Goal: Information Seeking & Learning: Learn about a topic

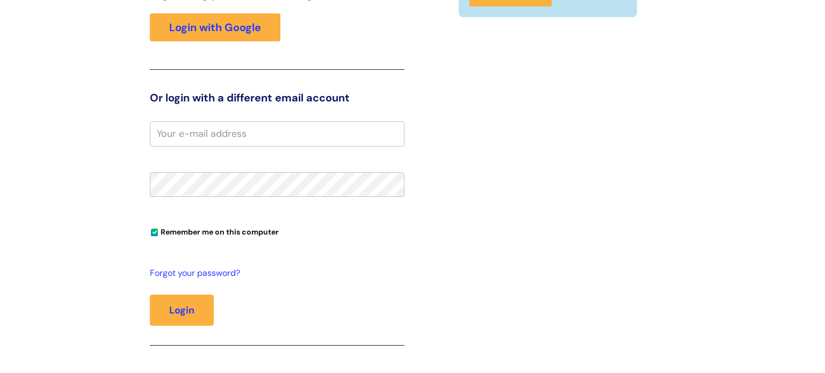
scroll to position [174, 0]
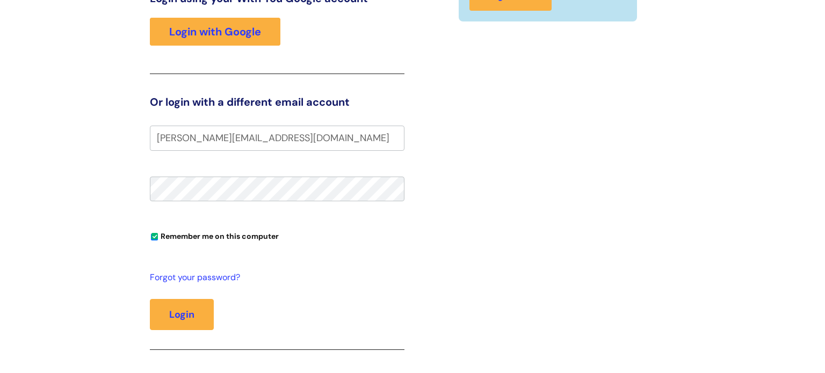
type input "jon.anrep@wearewithyou.org.uk"
click at [179, 313] on button "Login" at bounding box center [182, 314] width 64 height 31
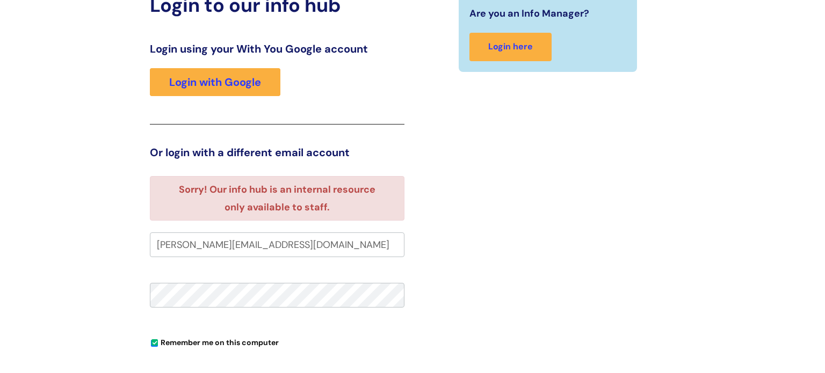
scroll to position [119, 0]
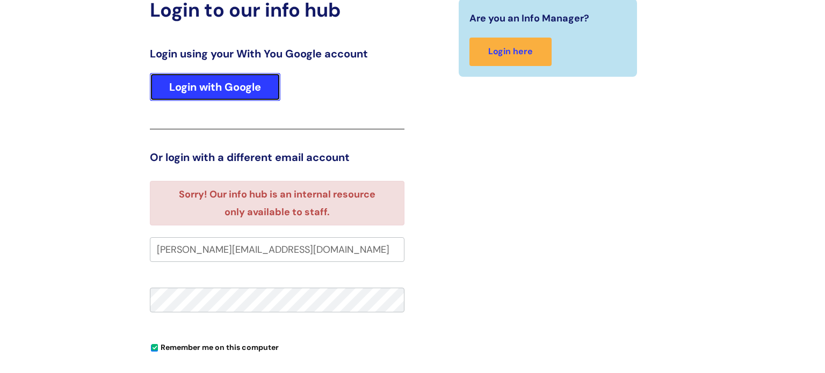
click at [238, 85] on link "Login with Google" at bounding box center [215, 87] width 131 height 28
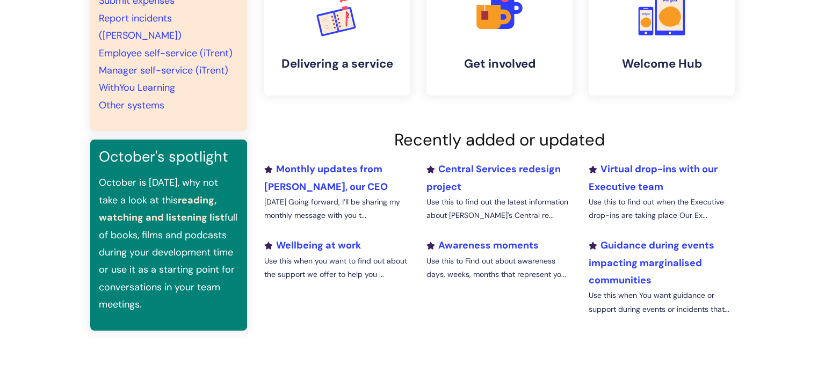
scroll to position [275, 0]
click at [327, 66] on h4 "Delivering a service" at bounding box center [337, 63] width 131 height 15
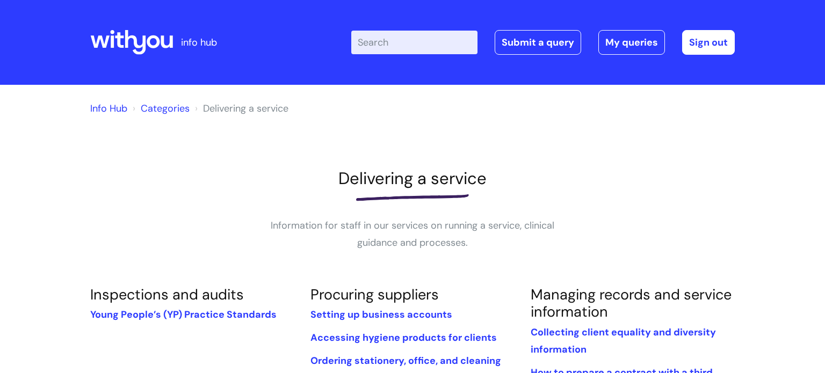
click at [111, 108] on link "Info Hub" at bounding box center [108, 108] width 37 height 13
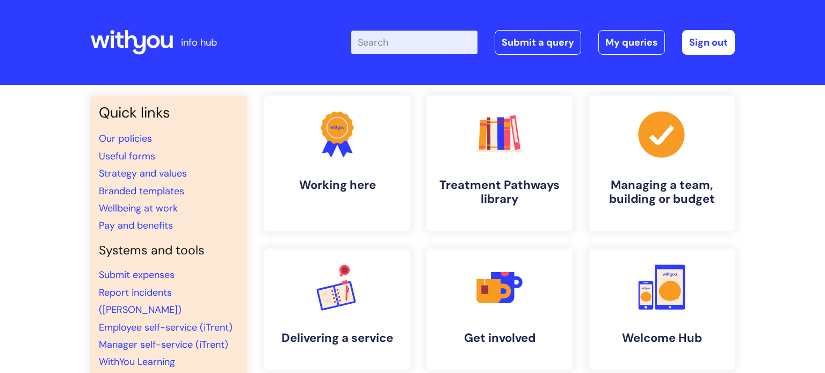
click at [421, 42] on input "Enter your search term here..." at bounding box center [414, 43] width 126 height 24
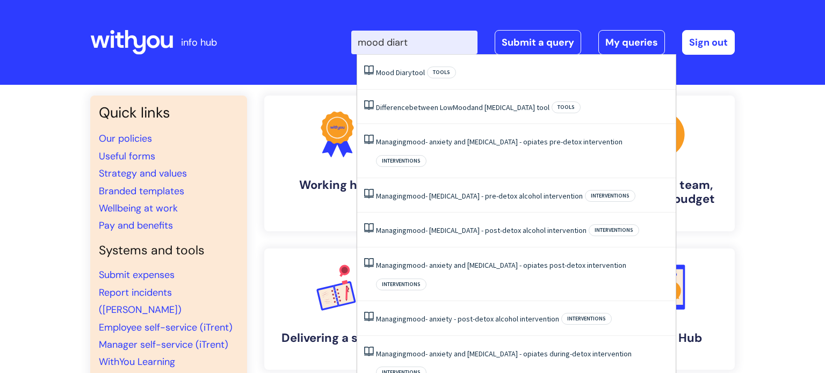
type input "mood diar"
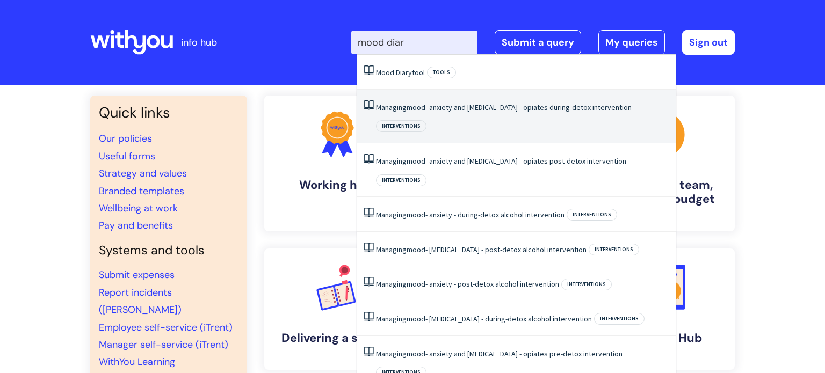
click at [591, 112] on li "Managing mood - anxiety and depression - opiates during-detox intervention Inte…" at bounding box center [516, 117] width 318 height 54
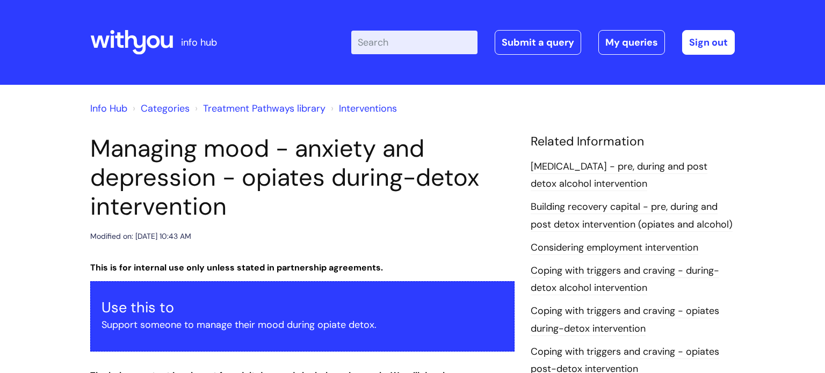
click at [267, 107] on link "Treatment Pathways library" at bounding box center [264, 108] width 122 height 13
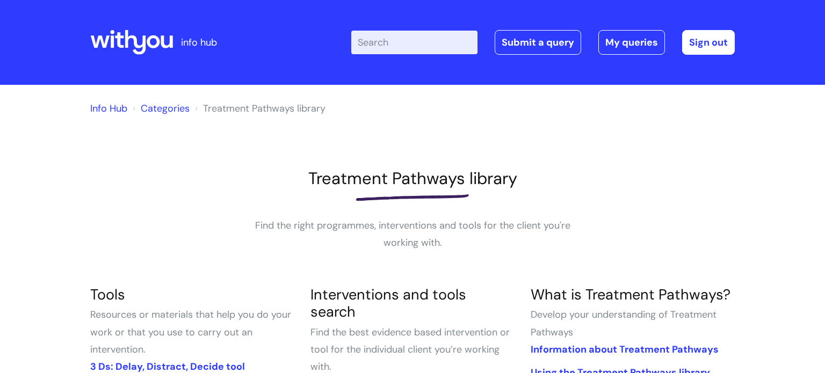
click at [417, 39] on input "Enter your search term here..." at bounding box center [414, 43] width 126 height 24
type input "anxiety"
click button "Search" at bounding box center [0, 0] width 0 height 0
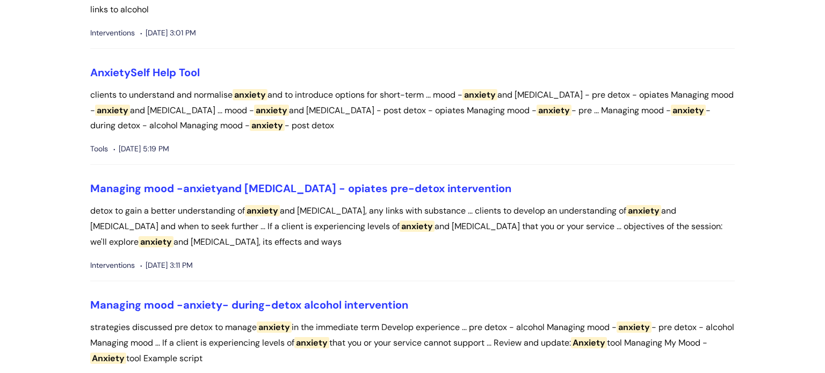
scroll to position [285, 0]
click at [179, 72] on link "Anxiety Self Help Tool" at bounding box center [145, 73] width 110 height 14
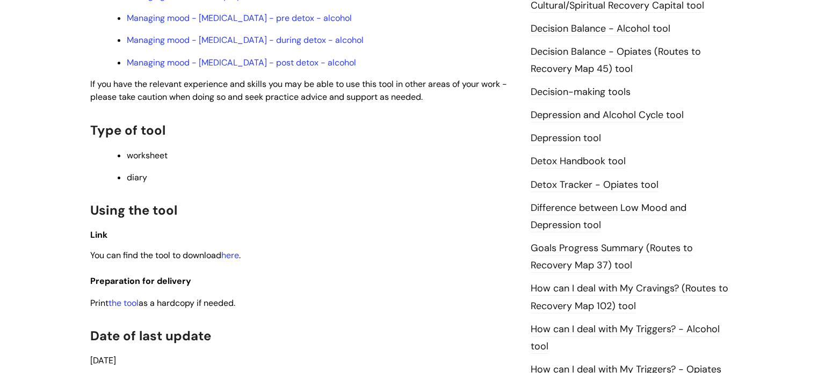
scroll to position [548, 0]
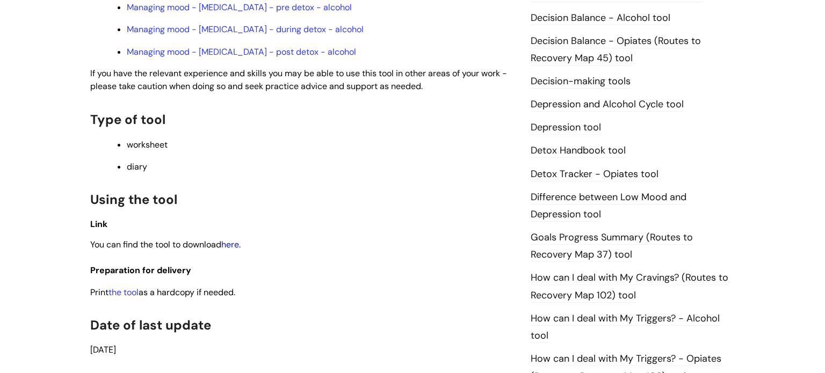
click at [231, 250] on link "here" at bounding box center [230, 244] width 18 height 11
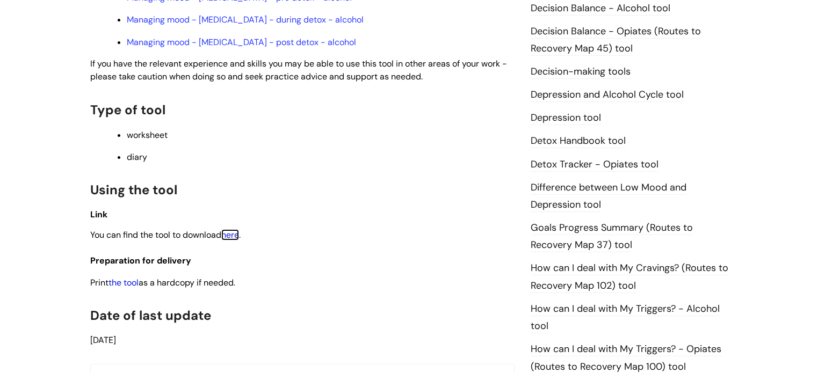
scroll to position [559, 0]
click at [135, 287] on link "the tool" at bounding box center [123, 281] width 30 height 11
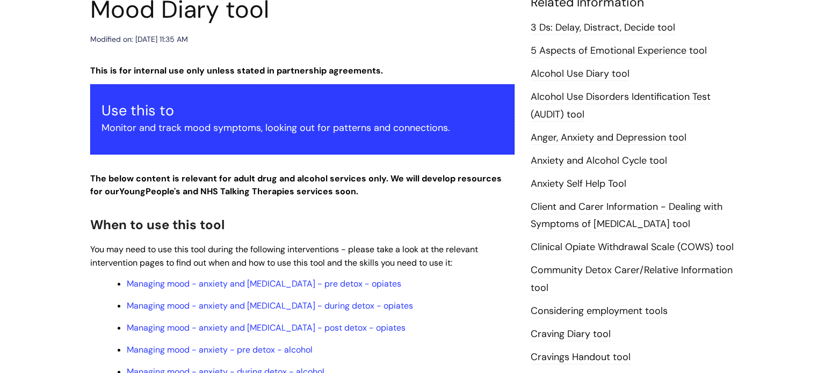
scroll to position [139, 0]
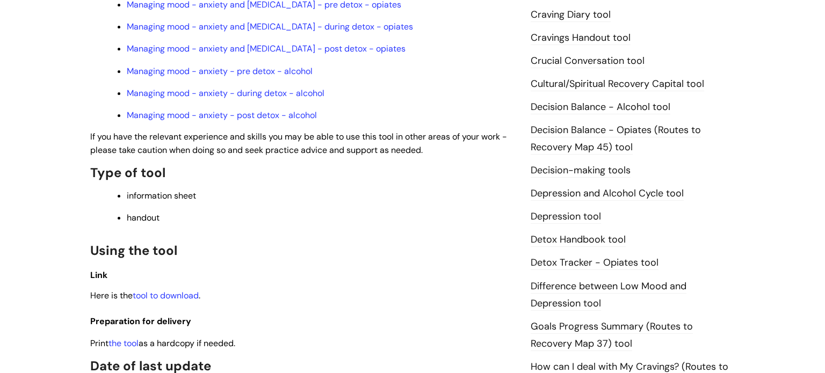
scroll to position [436, 0]
click at [160, 301] on link "tool to download" at bounding box center [166, 294] width 66 height 11
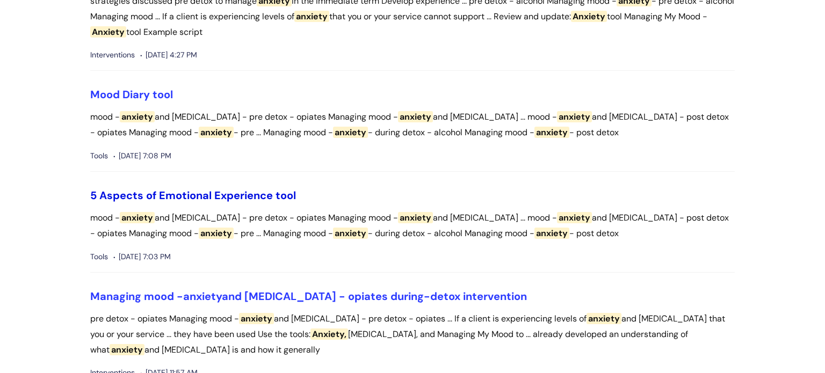
scroll to position [614, 0]
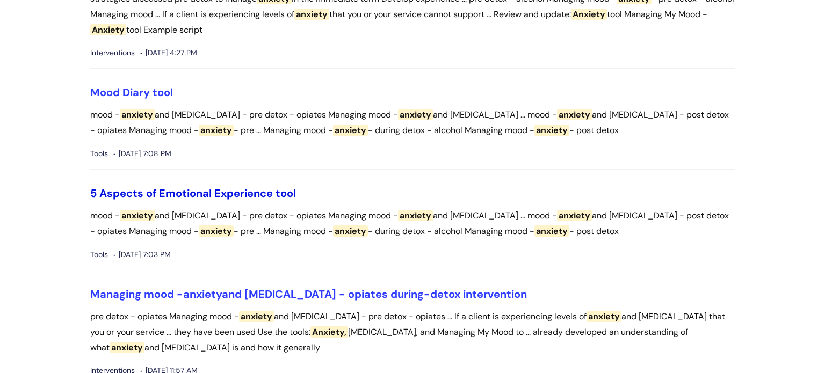
click at [252, 194] on link "5 Aspects of Emotional Experience tool" at bounding box center [193, 193] width 206 height 14
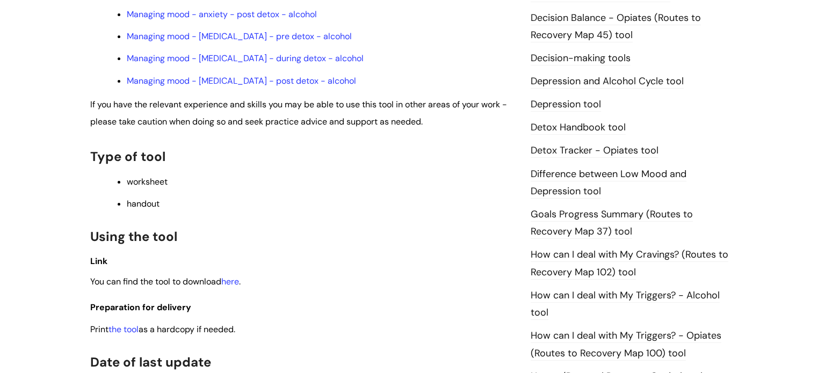
scroll to position [552, 0]
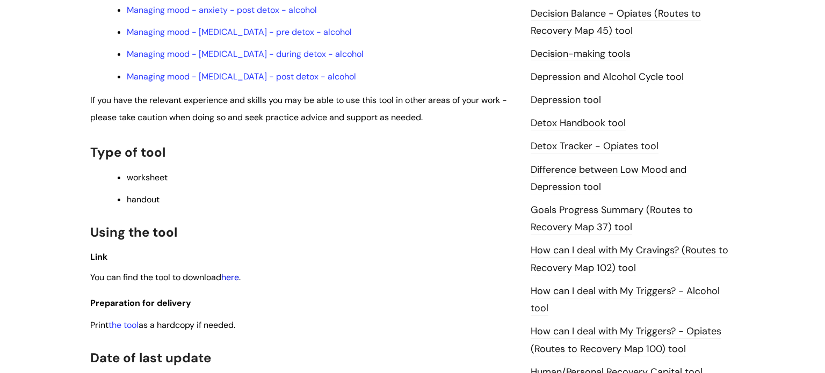
click at [237, 283] on link "here" at bounding box center [230, 277] width 18 height 11
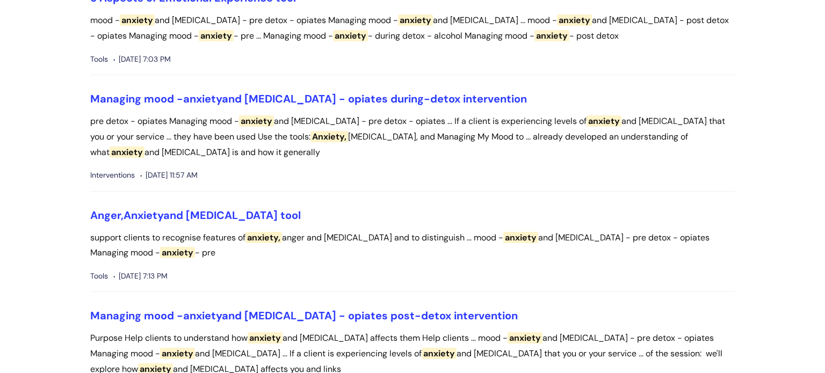
scroll to position [814, 0]
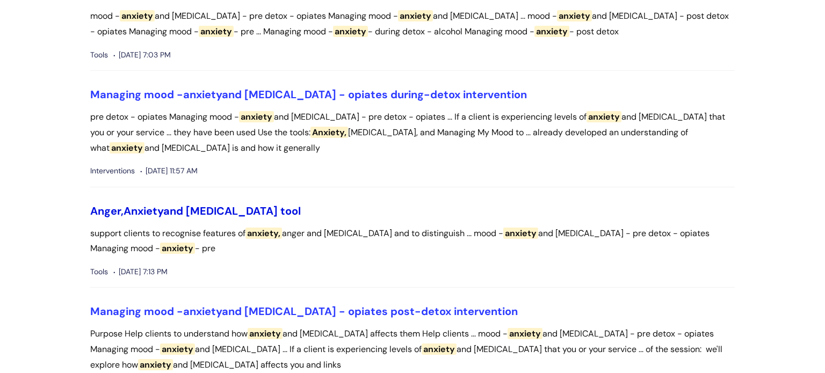
click at [185, 207] on link "Anger, Anxiety and Depression tool" at bounding box center [195, 211] width 211 height 14
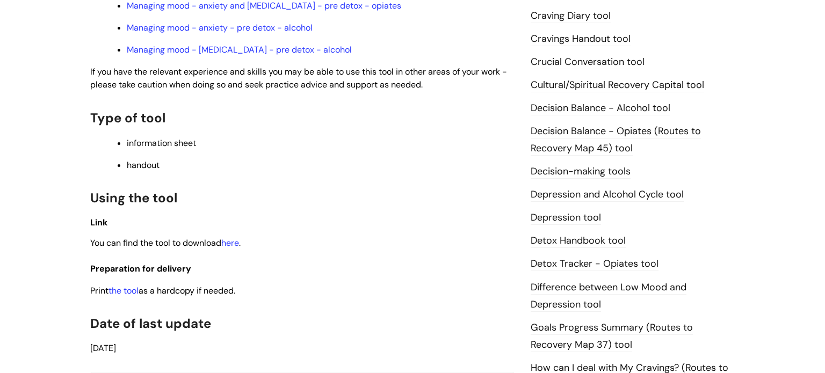
scroll to position [530, 0]
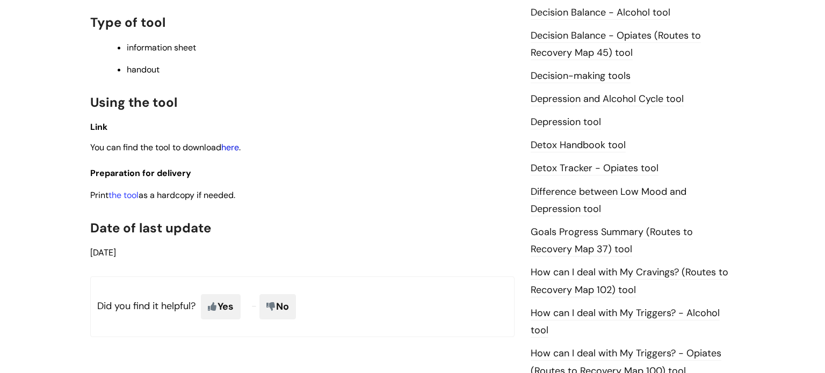
click at [231, 151] on link "here" at bounding box center [230, 147] width 18 height 11
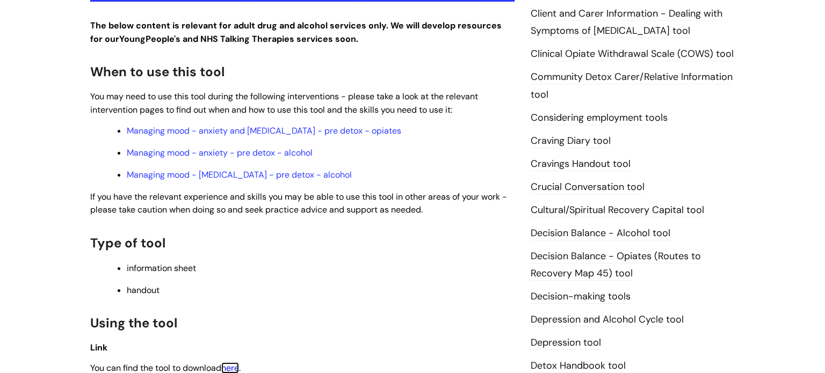
scroll to position [324, 0]
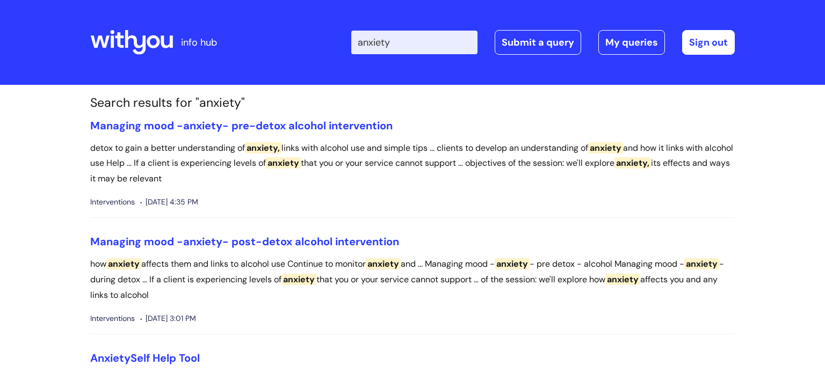
click at [425, 43] on input "anxiety" at bounding box center [414, 43] width 126 height 24
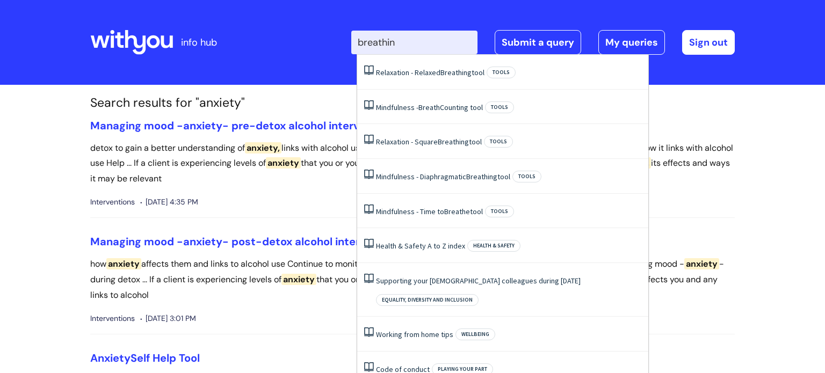
type input "breathing"
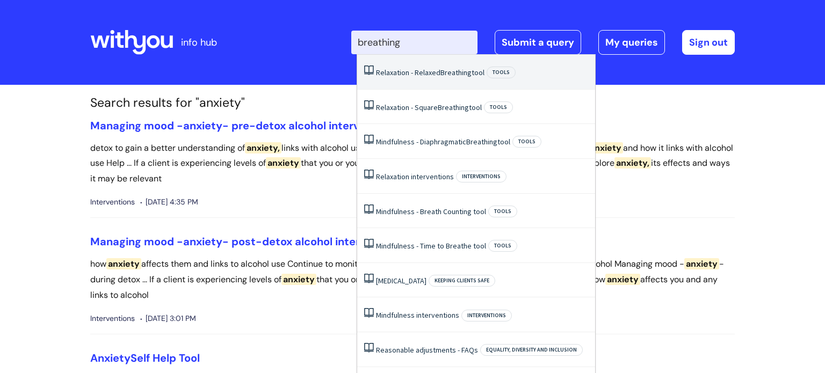
click at [437, 68] on link "Relaxation - Relaxed Breathing tool" at bounding box center [430, 73] width 108 height 10
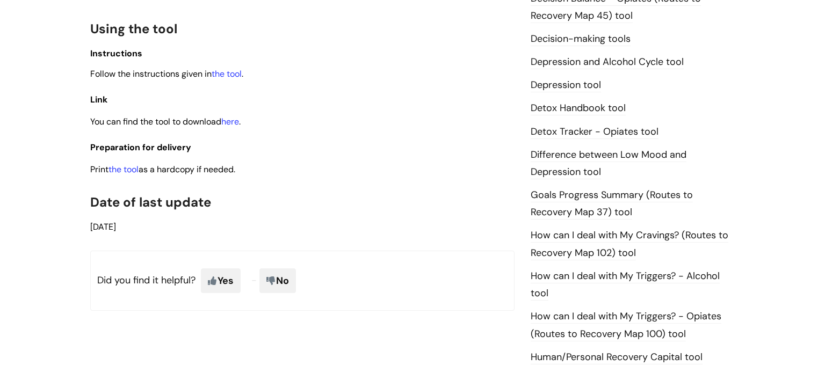
scroll to position [599, 0]
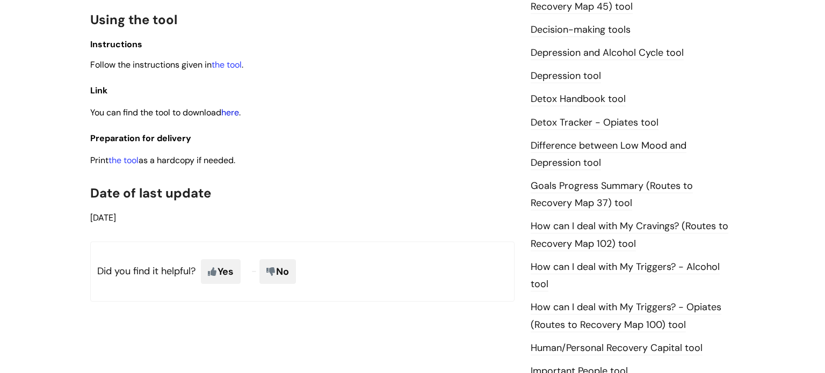
click at [236, 118] on link "here" at bounding box center [230, 112] width 18 height 11
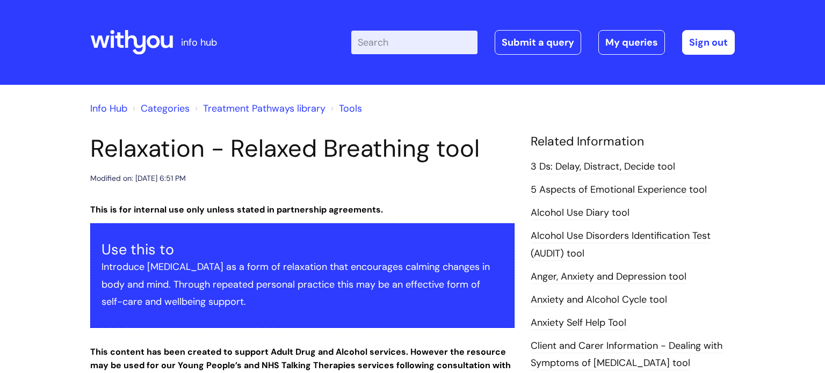
click at [407, 45] on input "Enter your search term here..." at bounding box center [414, 43] width 126 height 24
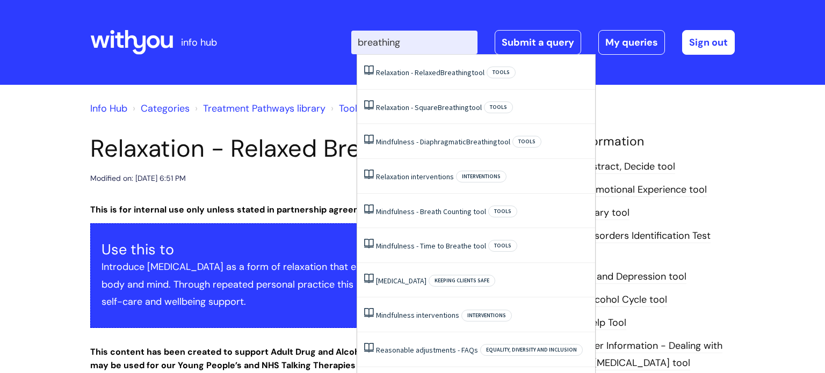
type input "breathing"
click button "Search" at bounding box center [0, 0] width 0 height 0
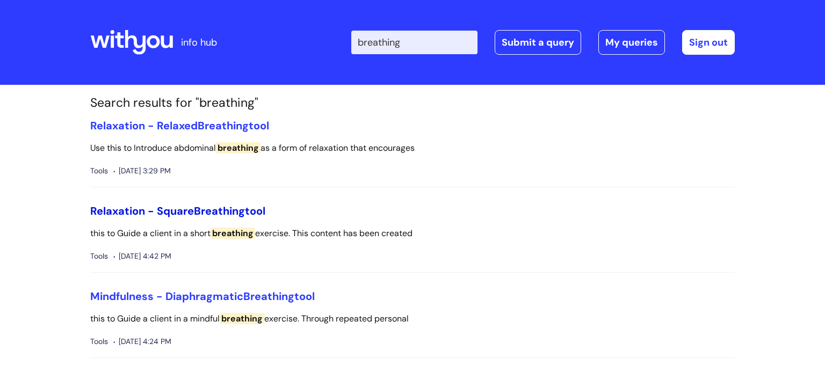
click at [201, 211] on span "Breathing" at bounding box center [219, 211] width 51 height 14
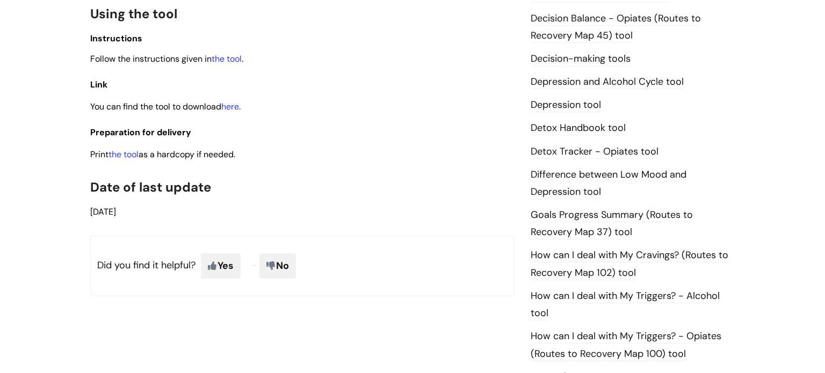
scroll to position [578, 0]
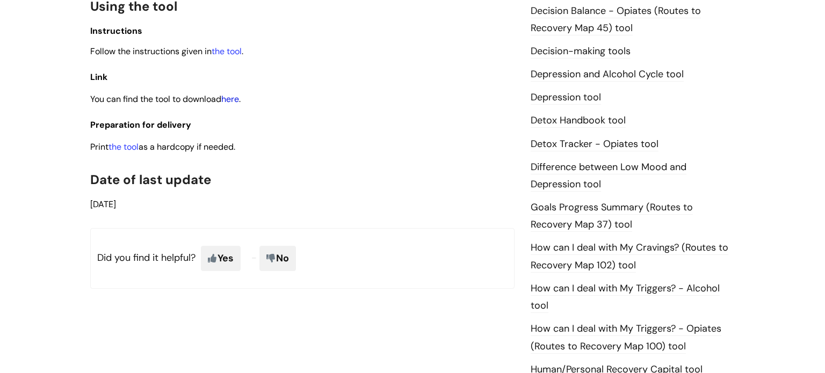
click at [237, 100] on link "here" at bounding box center [230, 98] width 18 height 11
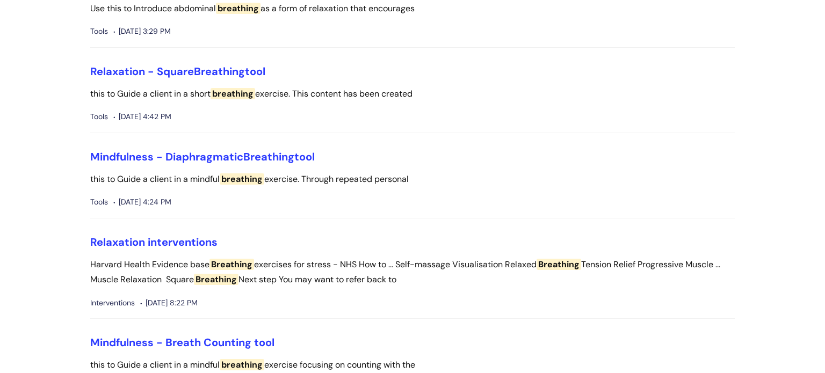
scroll to position [142, 0]
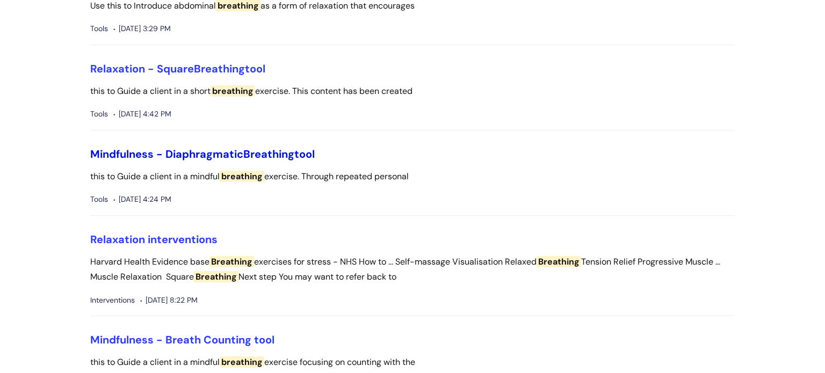
click at [193, 151] on link "Mindfulness - [MEDICAL_DATA] tool" at bounding box center [202, 154] width 224 height 14
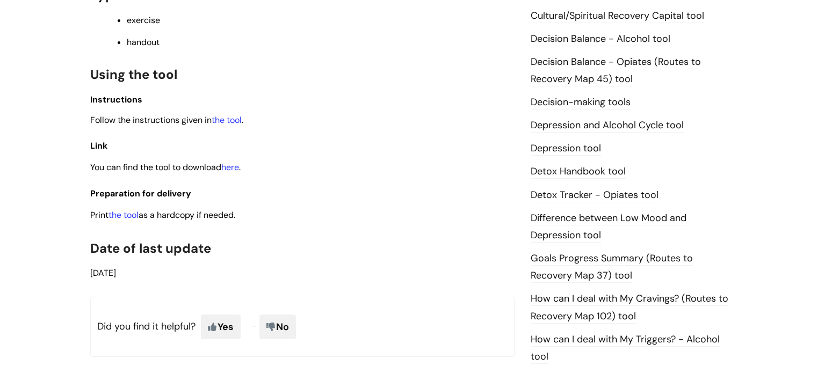
scroll to position [528, 0]
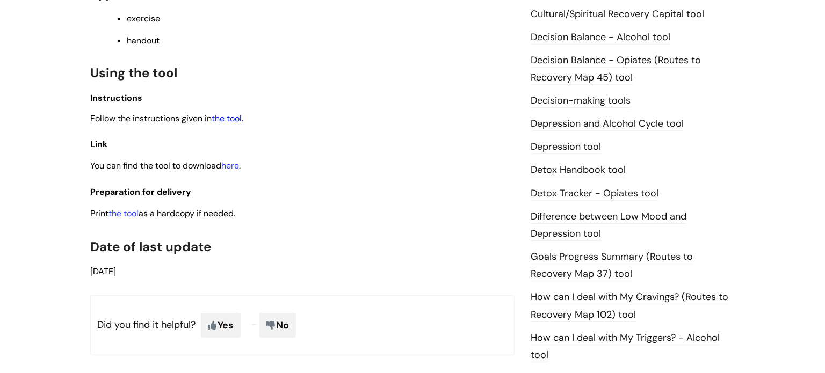
click at [236, 124] on link "the tool" at bounding box center [227, 118] width 30 height 11
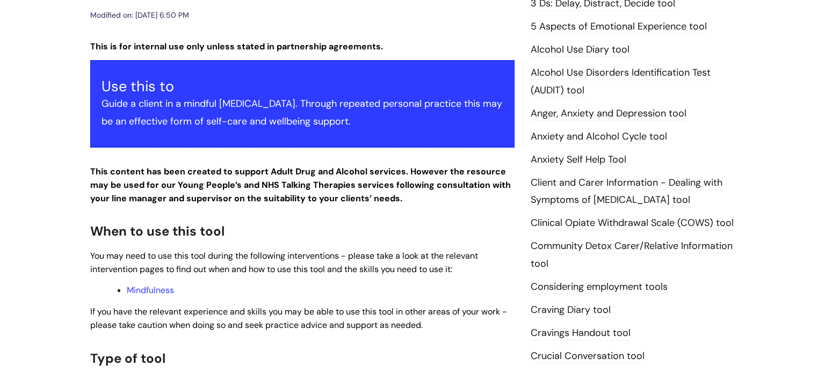
scroll to position [0, 0]
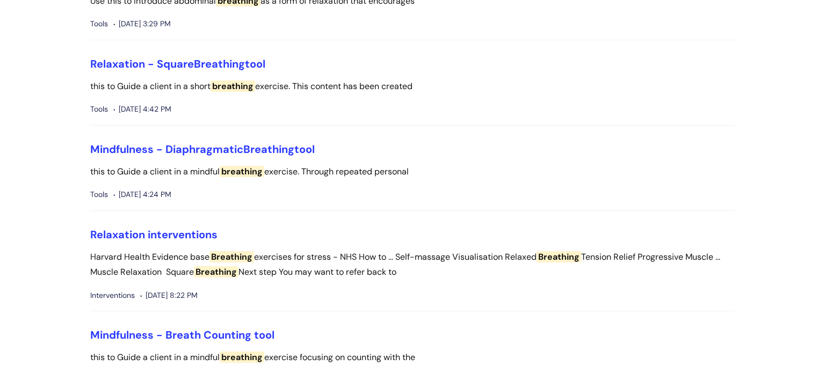
scroll to position [148, 0]
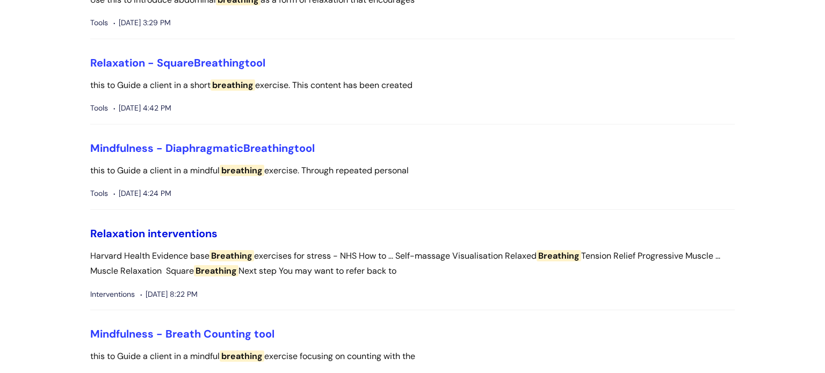
click at [168, 231] on link "Relaxation interventions" at bounding box center [153, 234] width 127 height 14
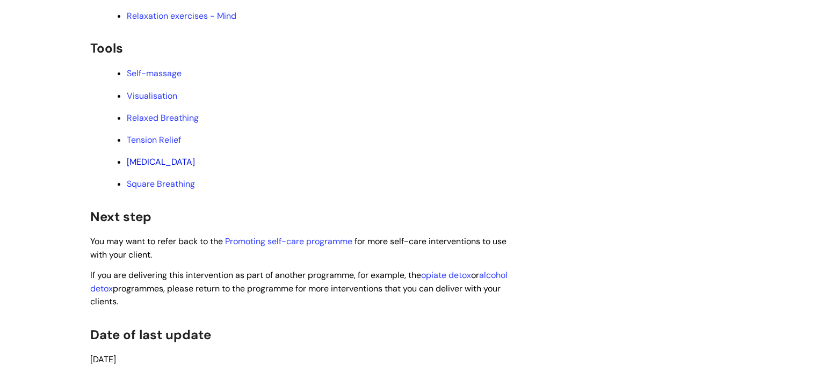
scroll to position [2004, 0]
click at [163, 78] on link "Self-massage" at bounding box center [154, 72] width 55 height 11
click at [195, 166] on link "[MEDICAL_DATA]" at bounding box center [161, 160] width 68 height 11
click at [153, 100] on link "Visualisation" at bounding box center [152, 94] width 50 height 11
click at [178, 144] on link "Tension Relief" at bounding box center [154, 138] width 54 height 11
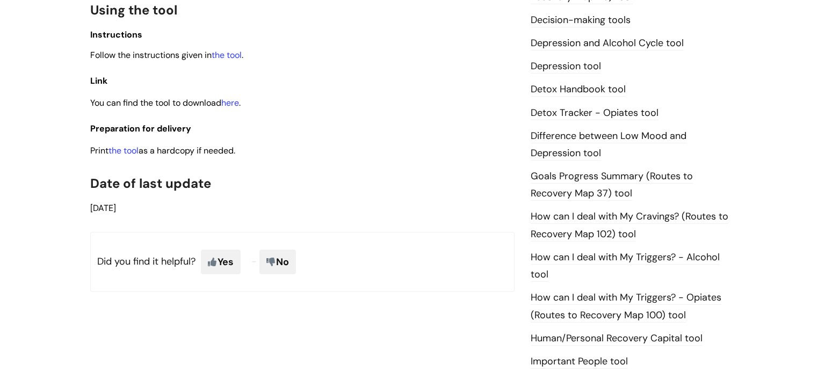
scroll to position [619, 0]
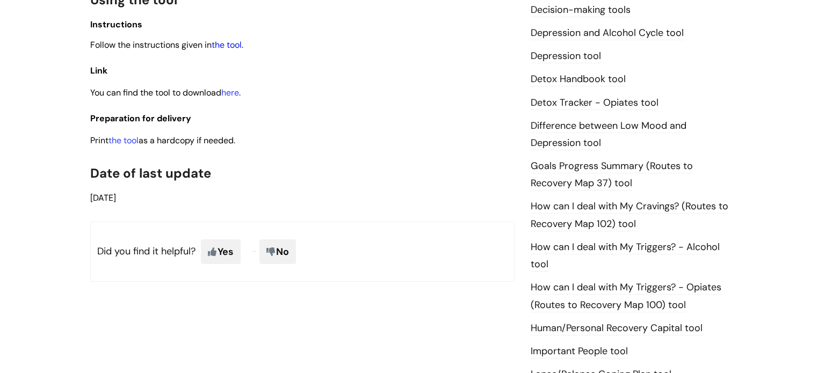
click at [233, 47] on link "the tool" at bounding box center [227, 44] width 30 height 11
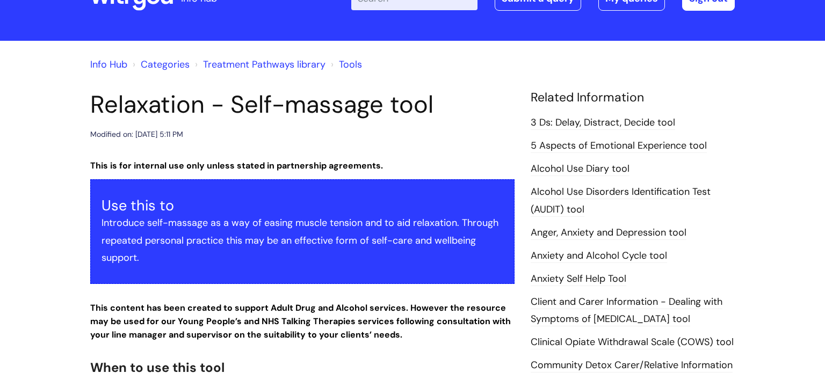
scroll to position [0, 0]
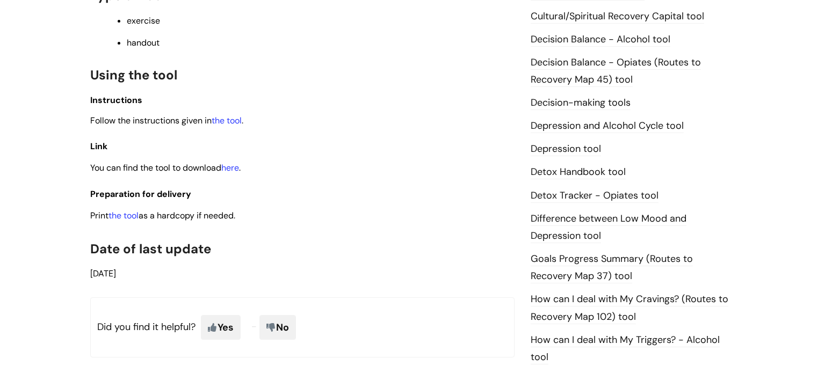
scroll to position [559, 0]
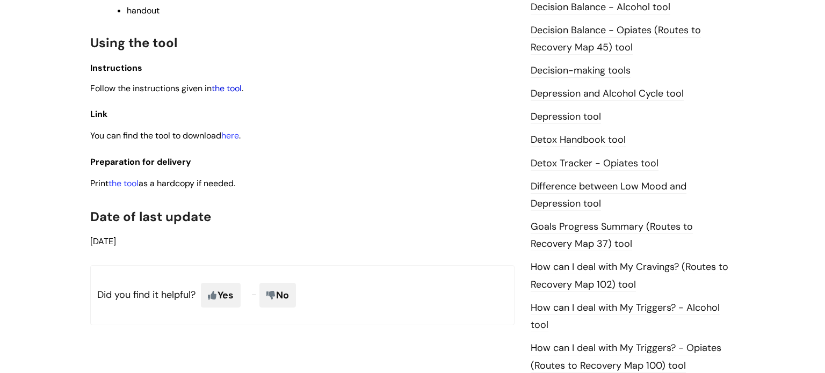
click at [237, 91] on link "the tool" at bounding box center [227, 88] width 30 height 11
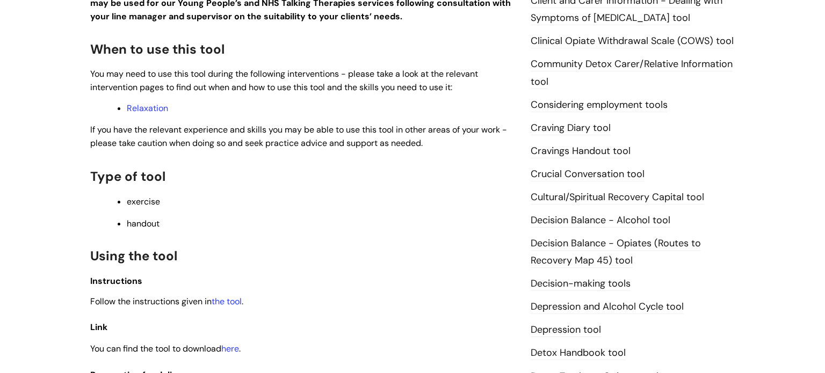
scroll to position [350, 0]
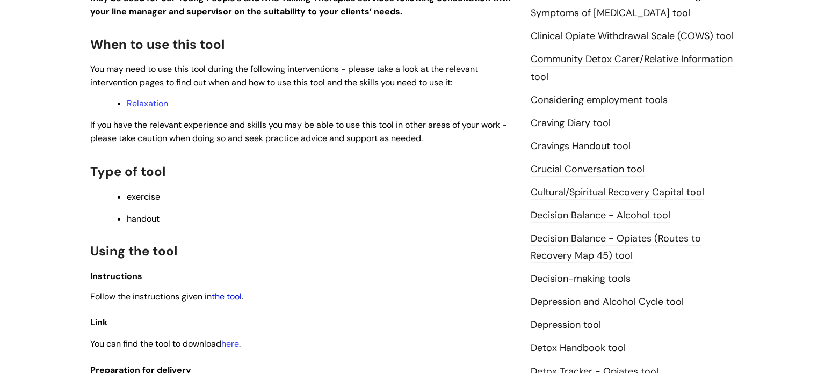
click at [230, 299] on link "the tool" at bounding box center [227, 296] width 30 height 11
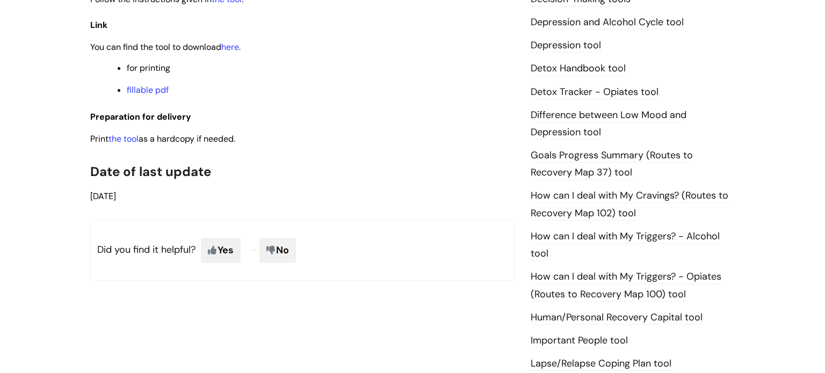
scroll to position [610, 0]
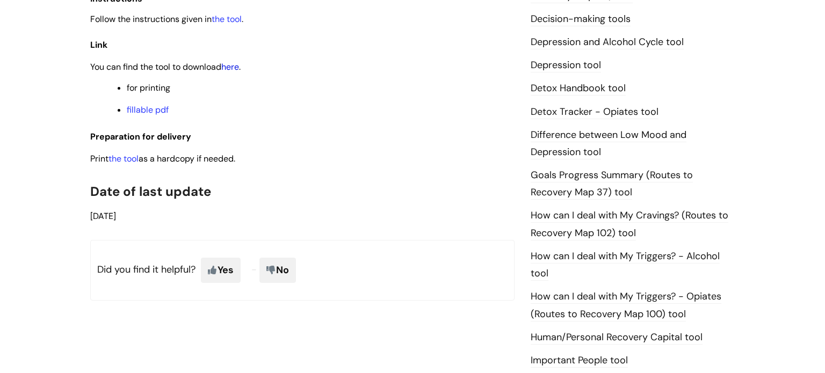
click at [234, 69] on link "here" at bounding box center [230, 66] width 18 height 11
